Goal: Task Accomplishment & Management: Use online tool/utility

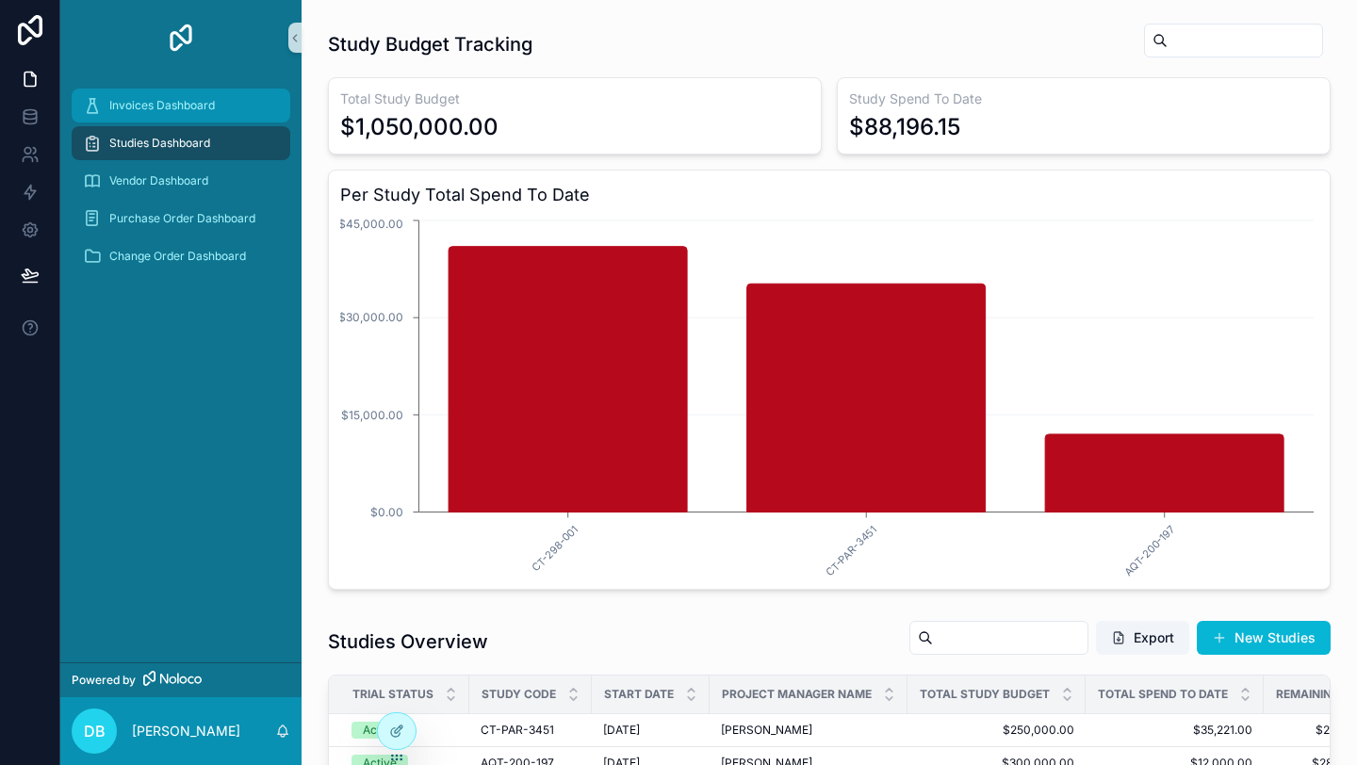
click at [153, 108] on span "Invoices Dashboard" at bounding box center [162, 105] width 106 height 15
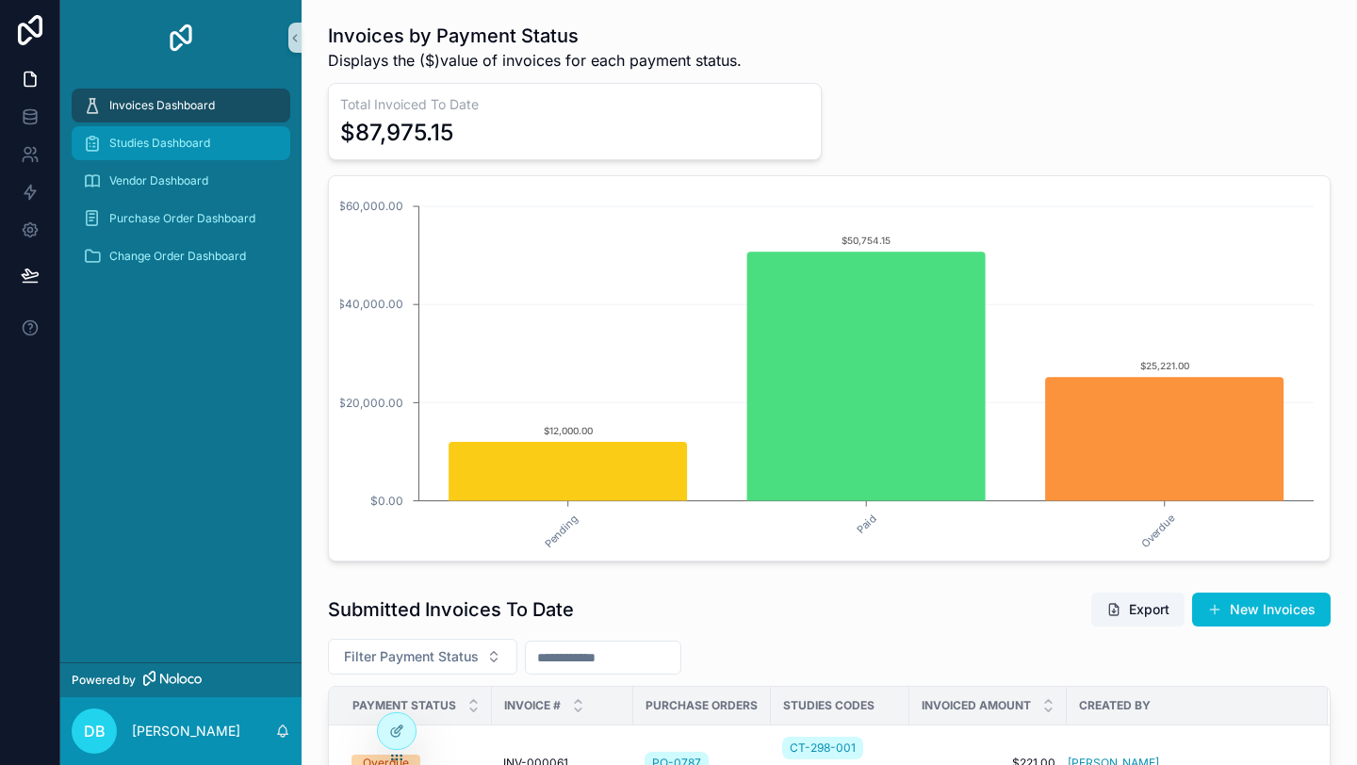
click at [199, 153] on div "Studies Dashboard" at bounding box center [181, 143] width 196 height 30
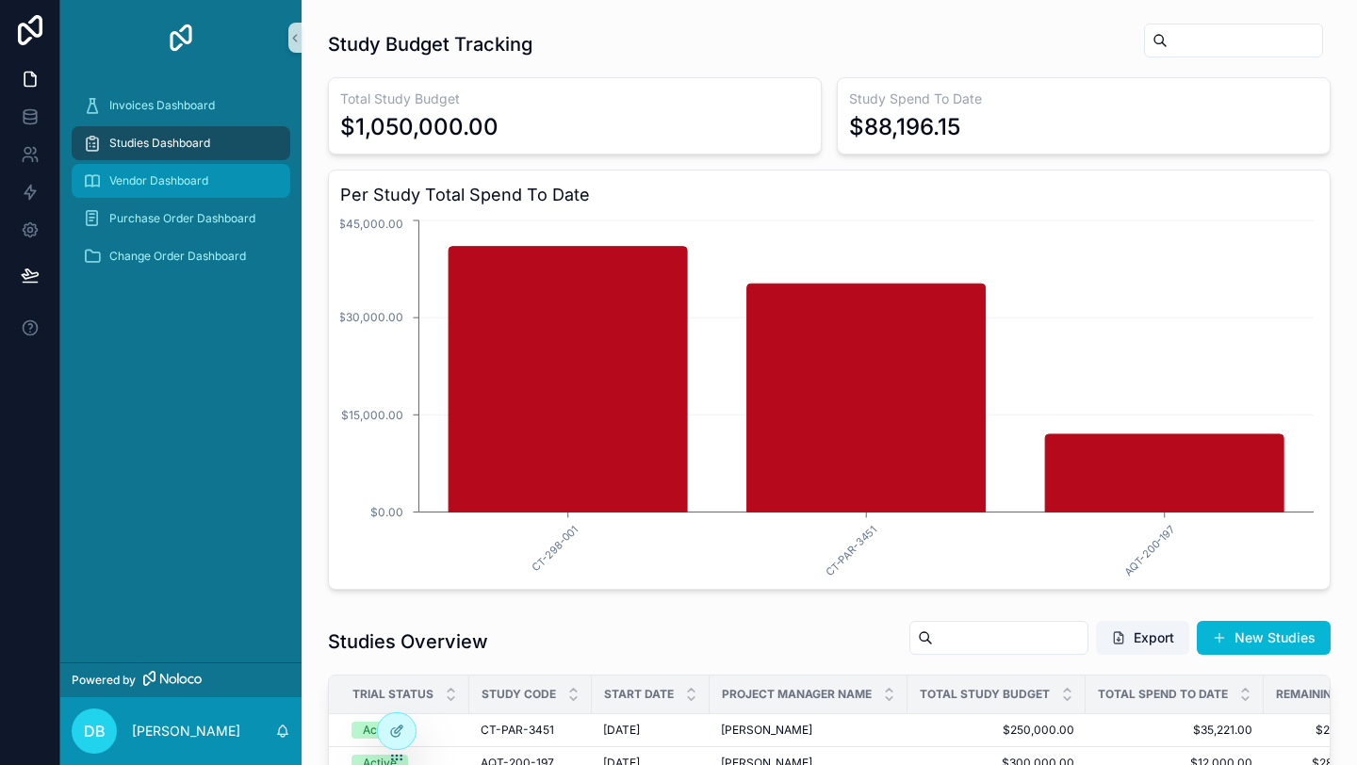
click at [200, 183] on span "Vendor Dashboard" at bounding box center [158, 180] width 99 height 15
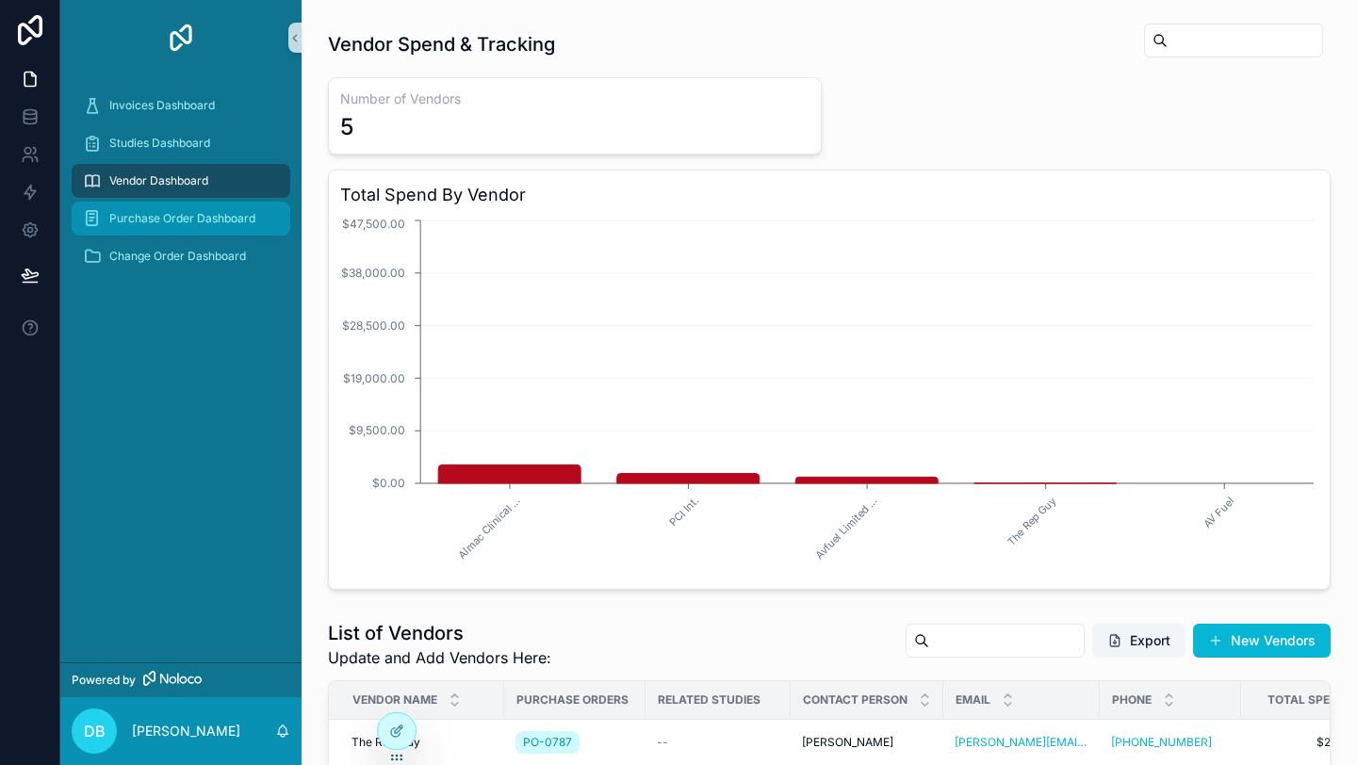
click at [201, 216] on span "Purchase Order Dashboard" at bounding box center [182, 218] width 146 height 15
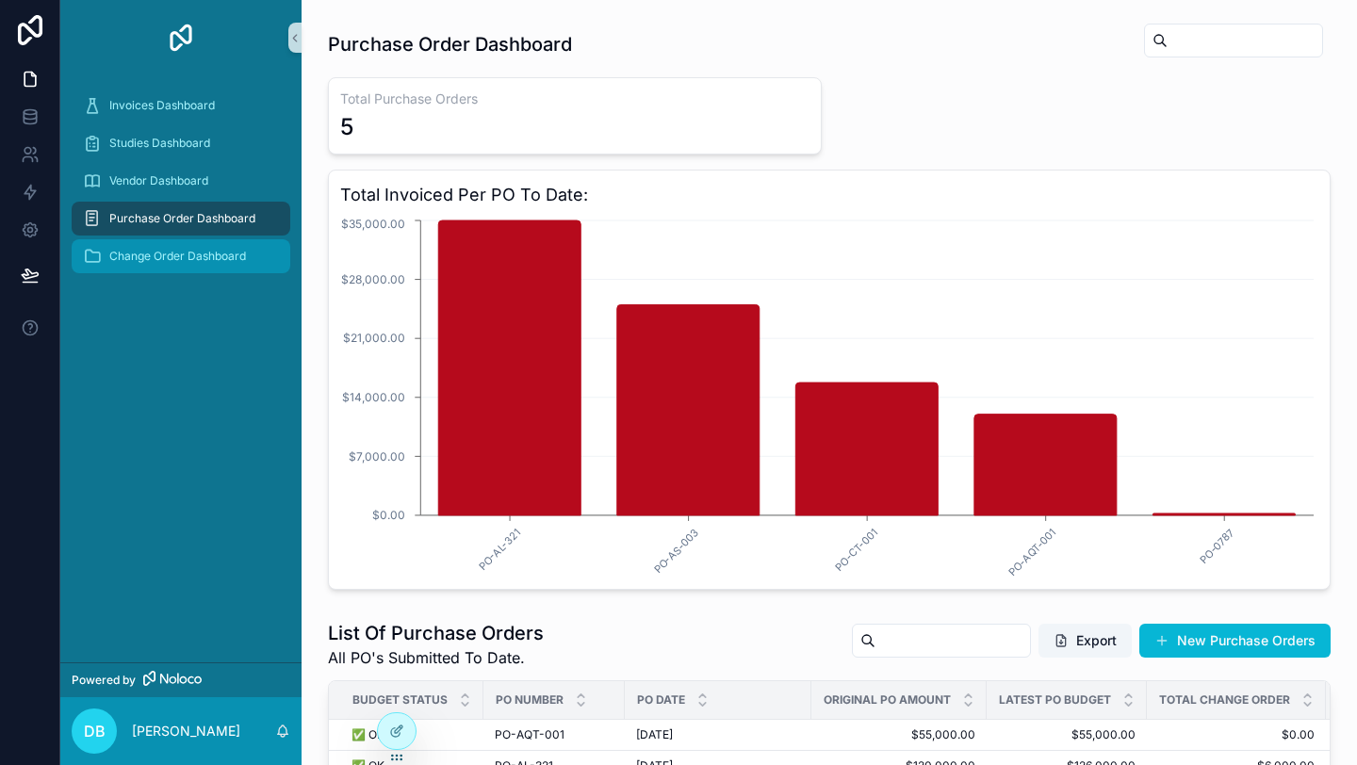
click at [189, 252] on span "Change Order Dashboard" at bounding box center [177, 256] width 137 height 15
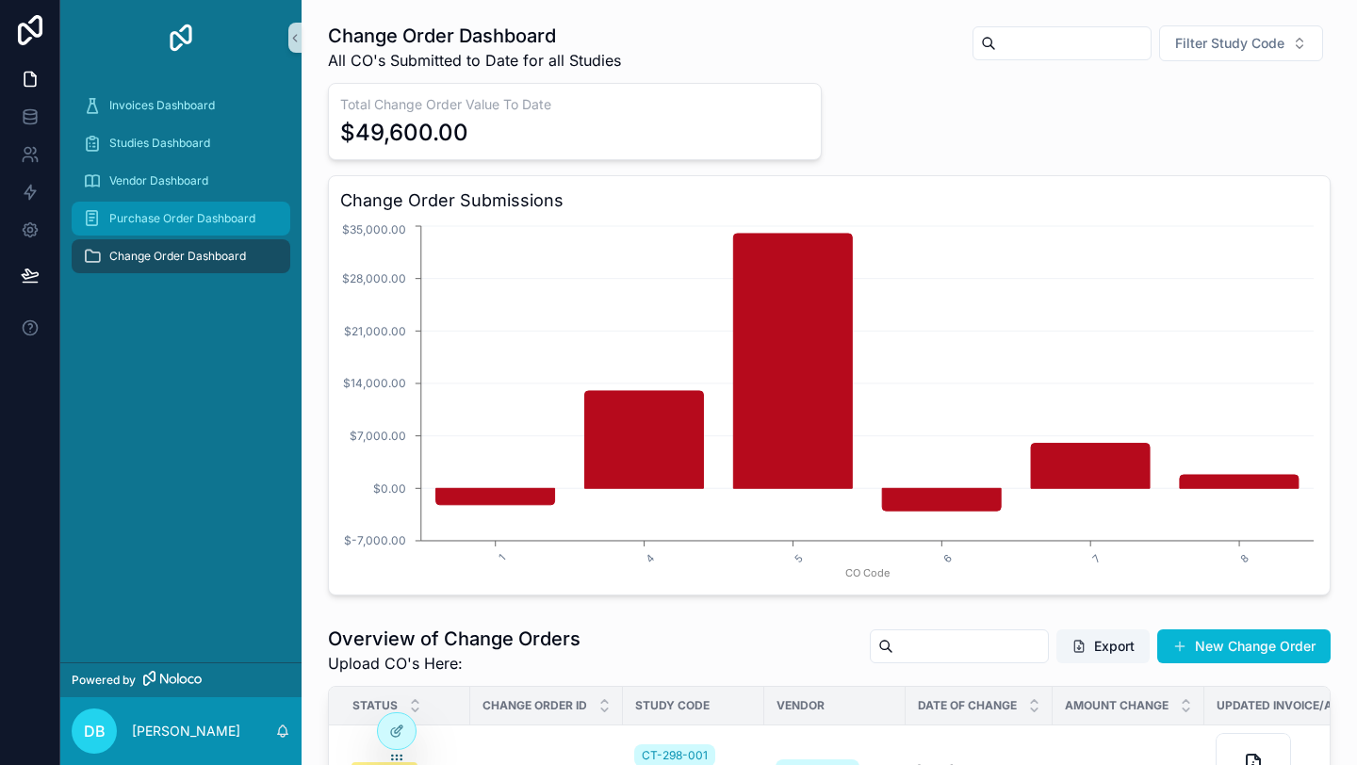
click at [175, 222] on span "Purchase Order Dashboard" at bounding box center [182, 218] width 146 height 15
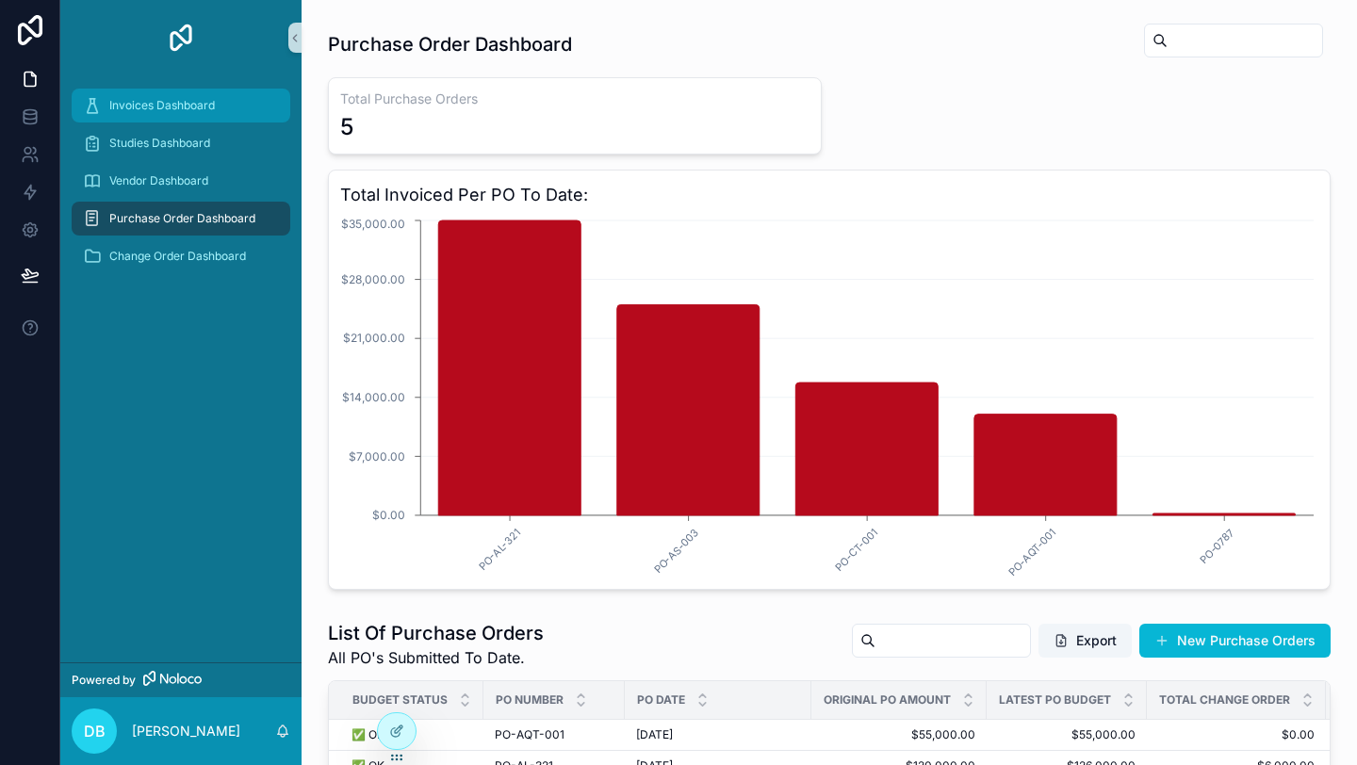
click at [193, 104] on span "Invoices Dashboard" at bounding box center [162, 105] width 106 height 15
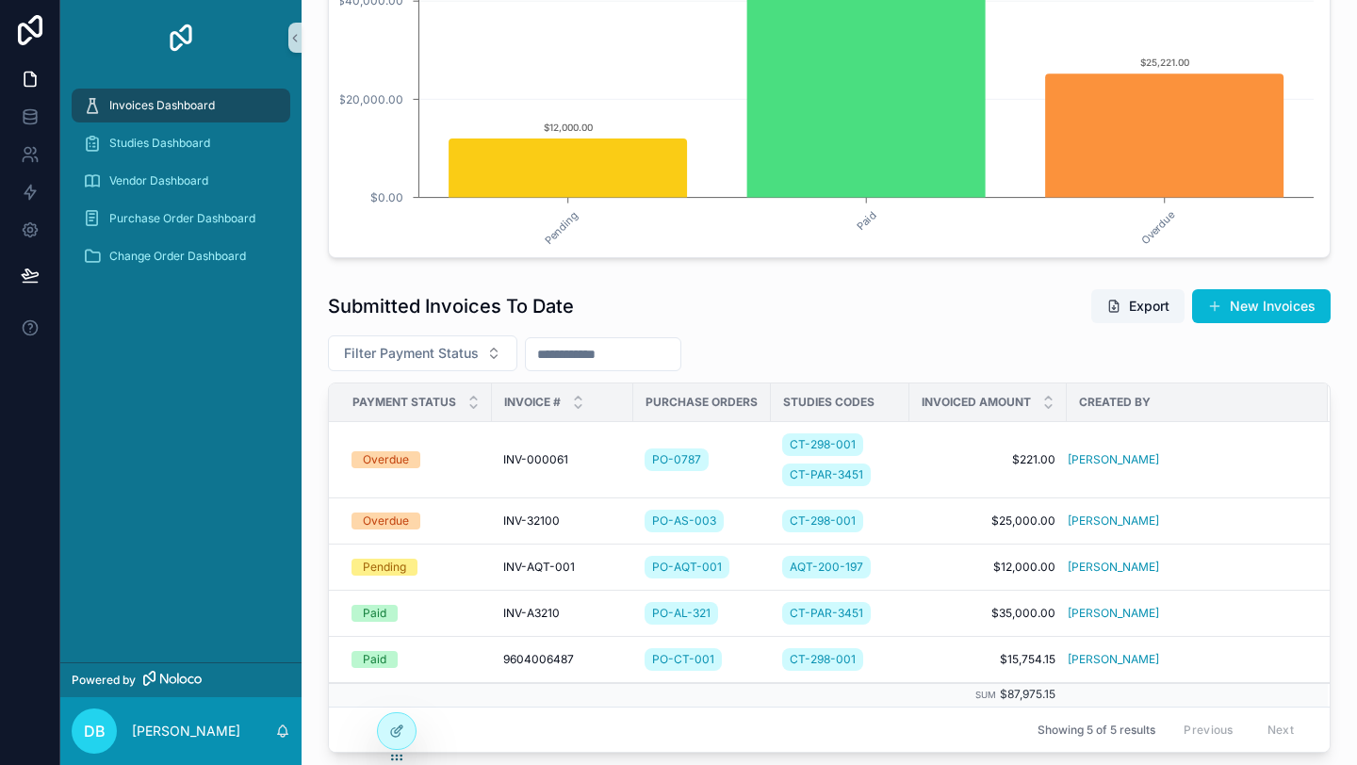
scroll to position [448, 0]
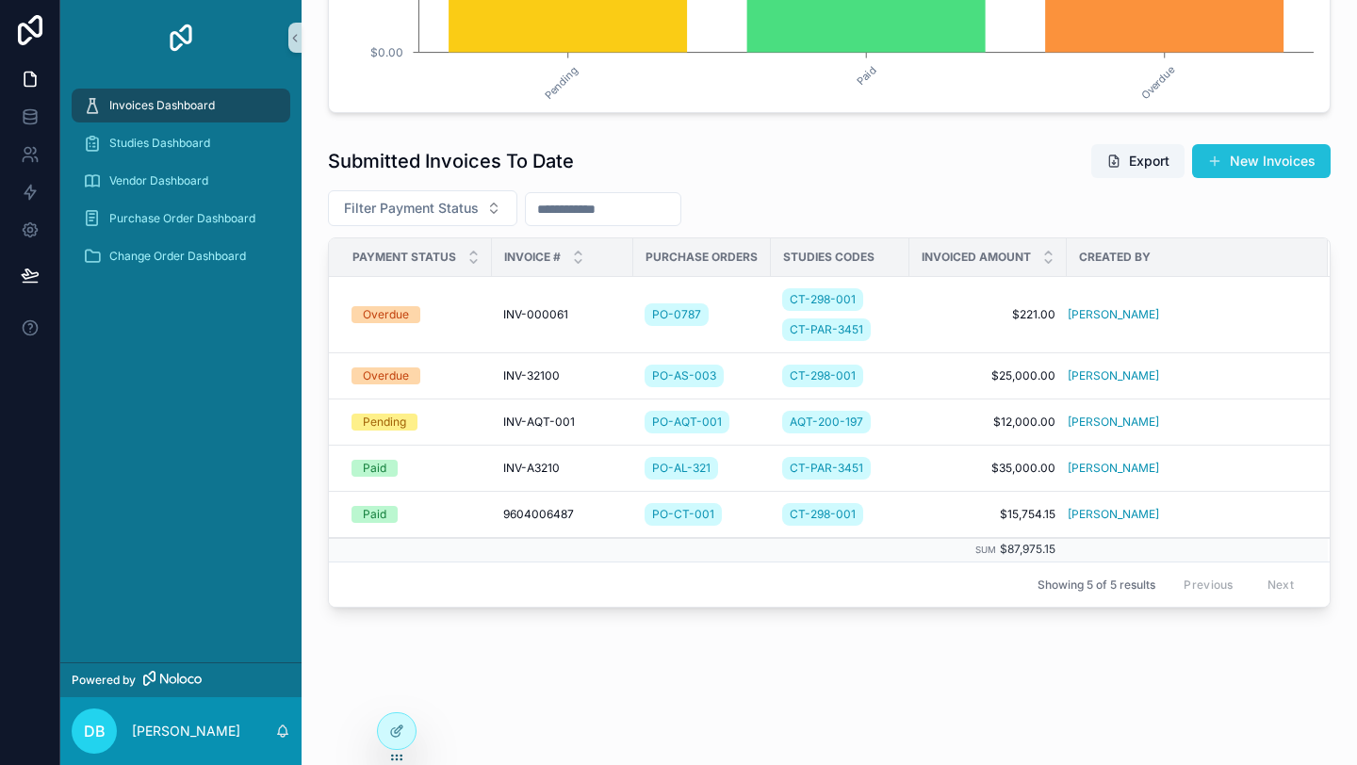
click at [1220, 166] on span "scrollable content" at bounding box center [1214, 161] width 15 height 15
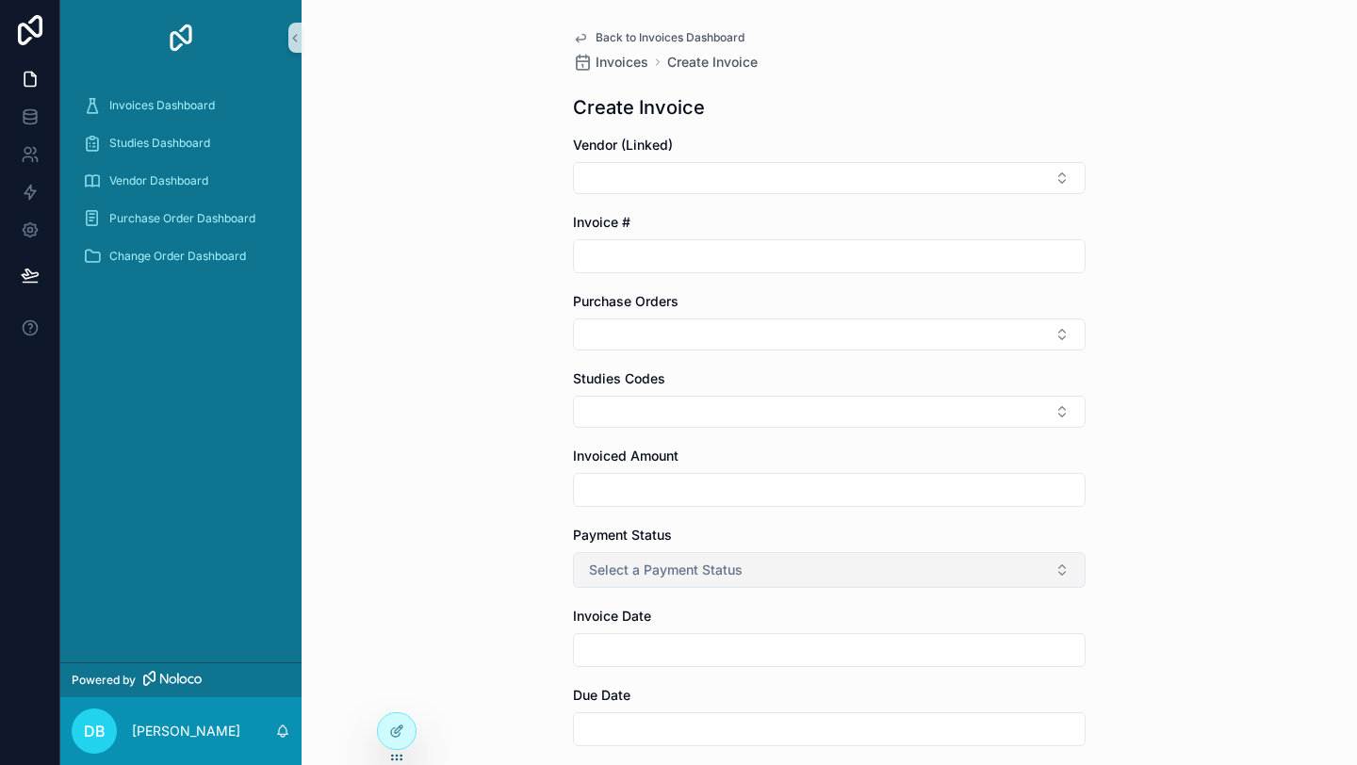
click at [640, 574] on span "Select a Payment Status" at bounding box center [666, 570] width 154 height 19
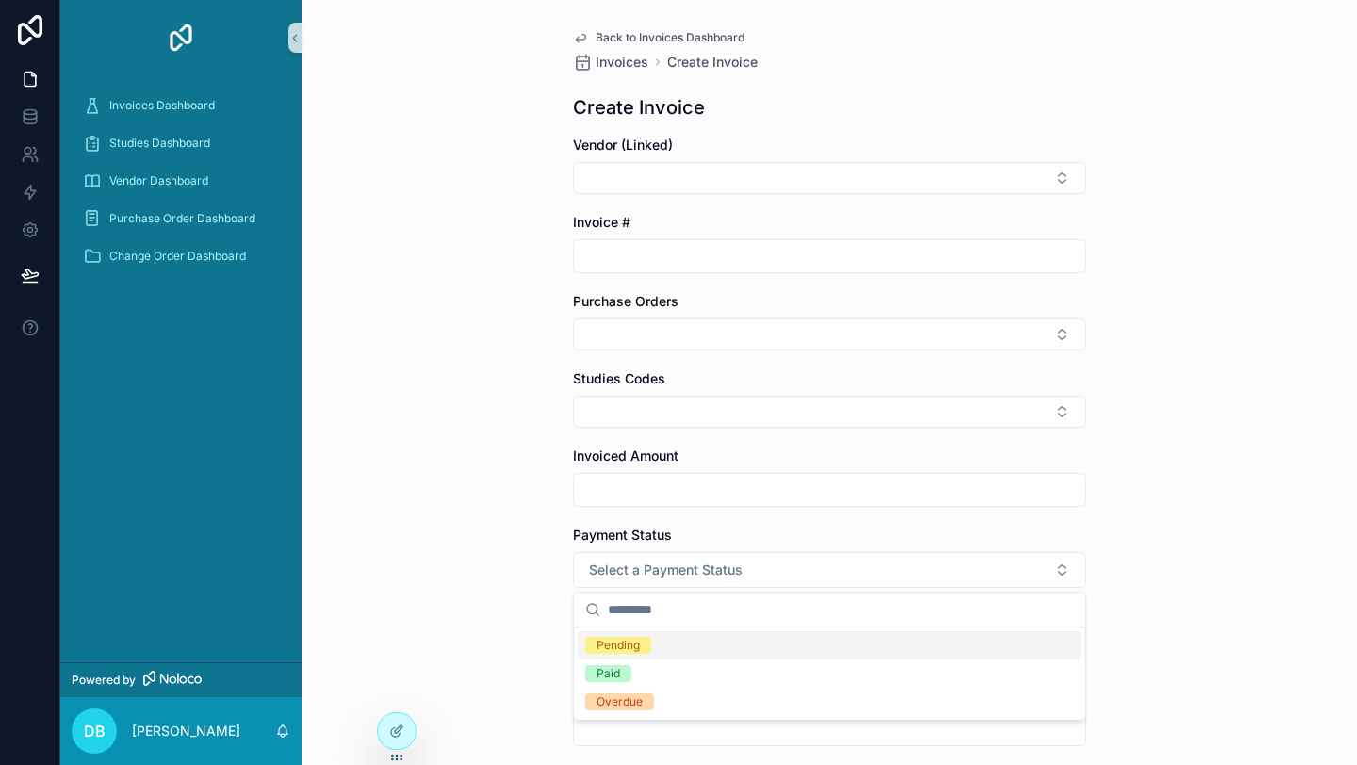
click at [519, 536] on div "Back to Invoices Dashboard Invoices Create Invoice Create Invoice Vendor (Linke…" at bounding box center [828, 382] width 1055 height 765
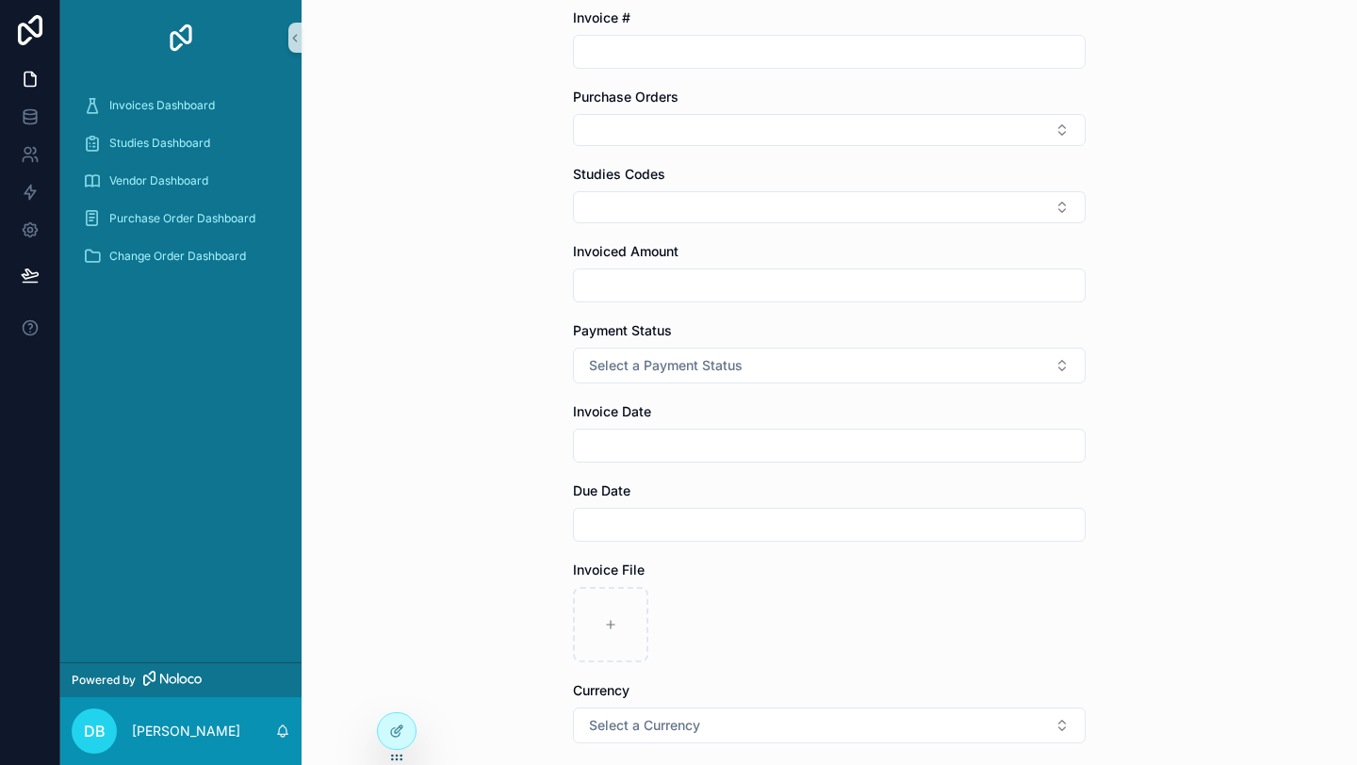
scroll to position [367, 0]
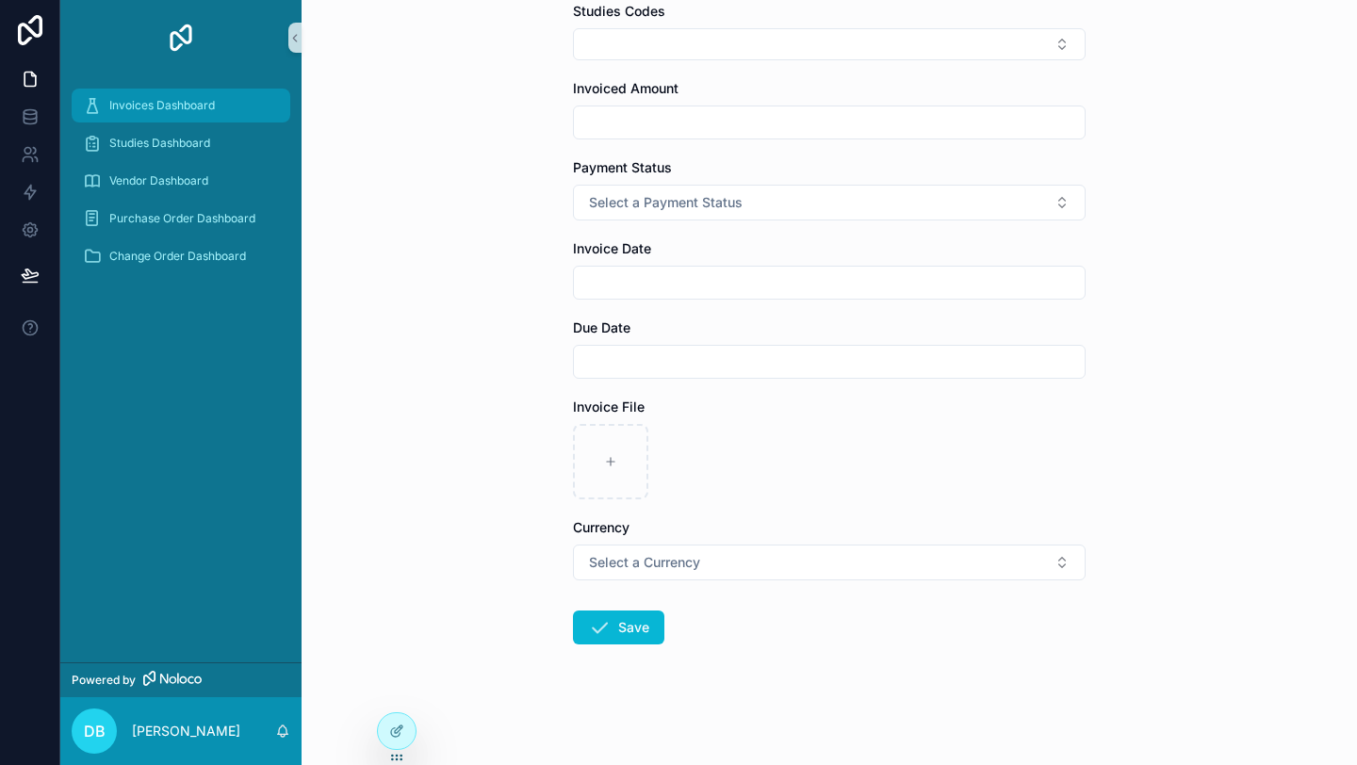
click at [178, 113] on div "Invoices Dashboard" at bounding box center [181, 105] width 196 height 30
